Goal: Information Seeking & Learning: Check status

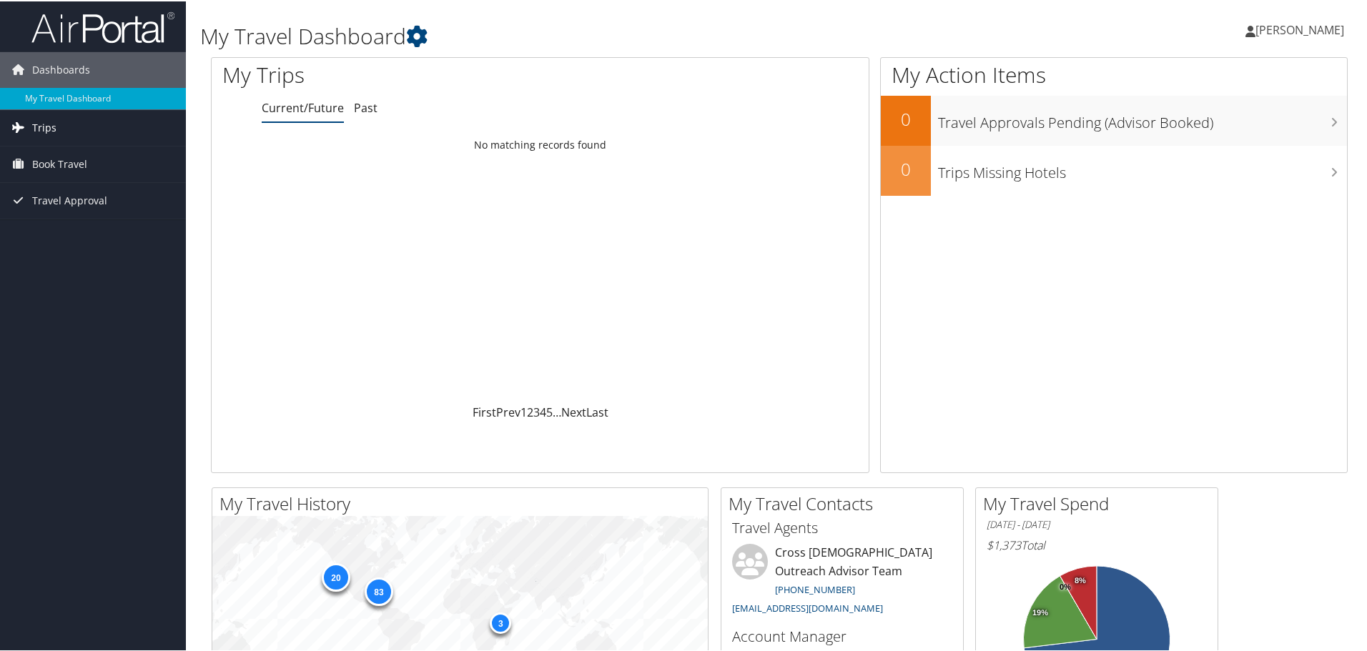
click at [49, 128] on span "Trips" at bounding box center [44, 127] width 24 height 36
click at [61, 125] on link "Trips" at bounding box center [93, 127] width 186 height 36
click at [49, 127] on span "Trips" at bounding box center [44, 127] width 24 height 36
click at [82, 156] on link "Current/Future Trips" at bounding box center [93, 154] width 186 height 21
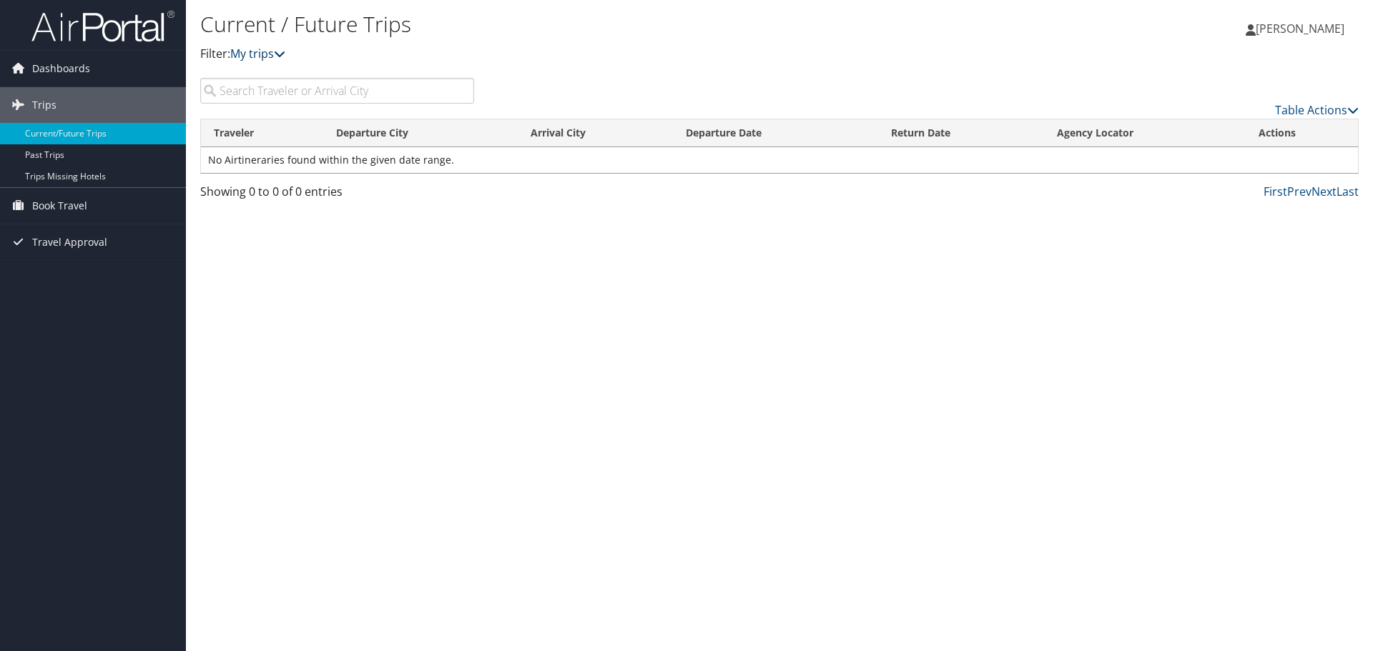
click at [285, 50] on icon at bounding box center [279, 53] width 11 height 11
click at [285, 56] on icon at bounding box center [279, 53] width 11 height 11
click at [283, 51] on icon at bounding box center [279, 53] width 11 height 11
click at [245, 89] on input "search" at bounding box center [337, 91] width 274 height 26
type input "fabian hevi"
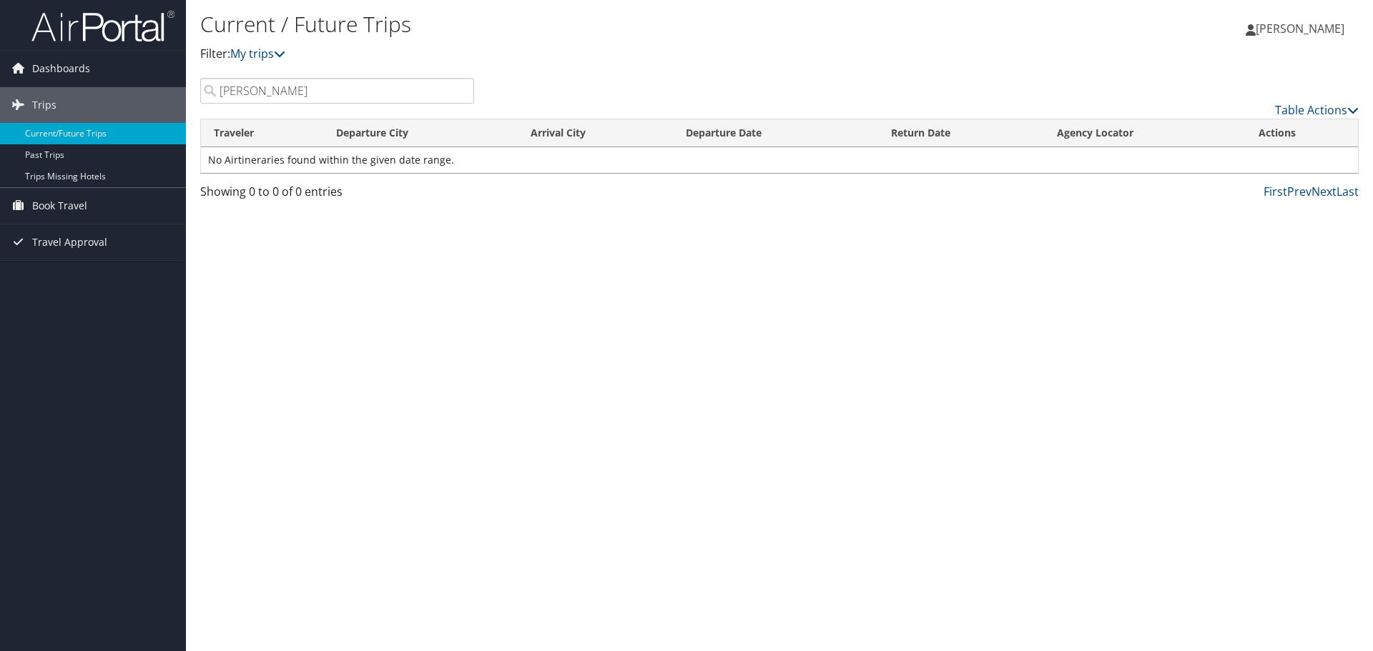
click at [1303, 23] on span "[PERSON_NAME]" at bounding box center [1300, 29] width 89 height 16
click at [270, 49] on link "My trips" at bounding box center [257, 54] width 55 height 16
click at [277, 48] on link "My trips" at bounding box center [257, 54] width 55 height 16
click at [57, 67] on span "Dashboards" at bounding box center [61, 69] width 58 height 36
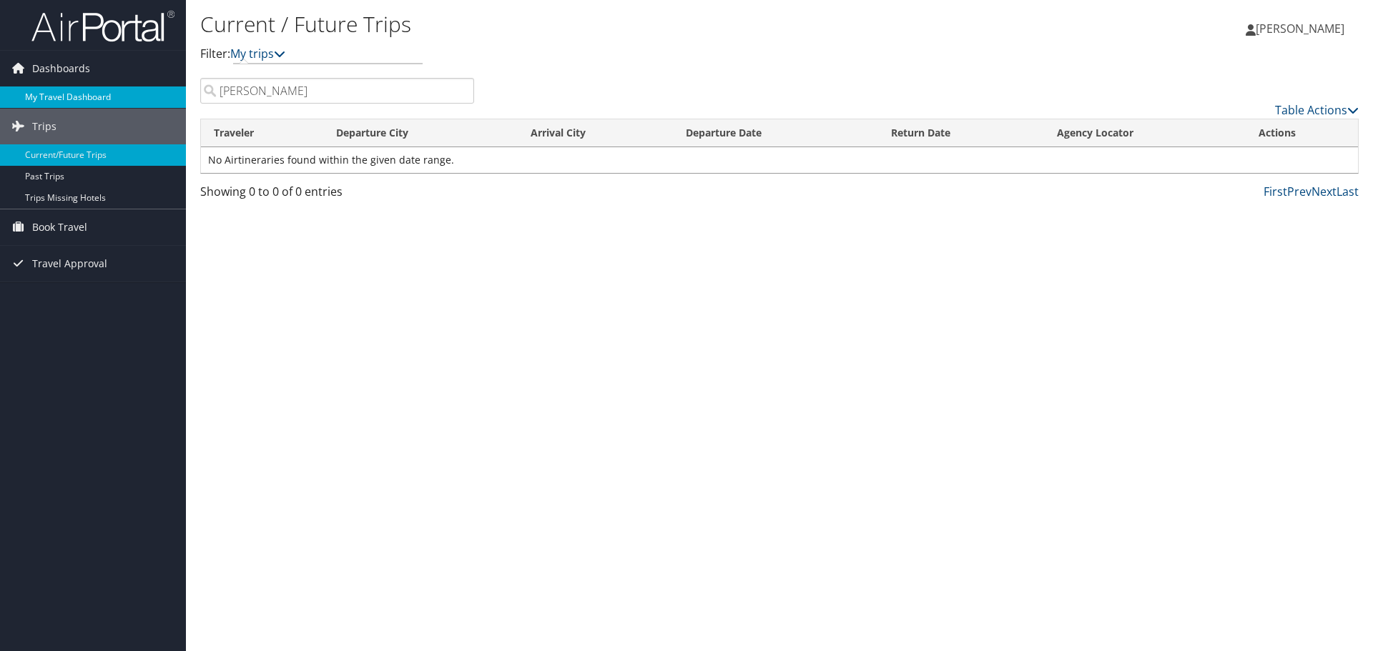
click at [73, 99] on link "My Travel Dashboard" at bounding box center [93, 97] width 186 height 21
